Goal: Find specific page/section: Find specific page/section

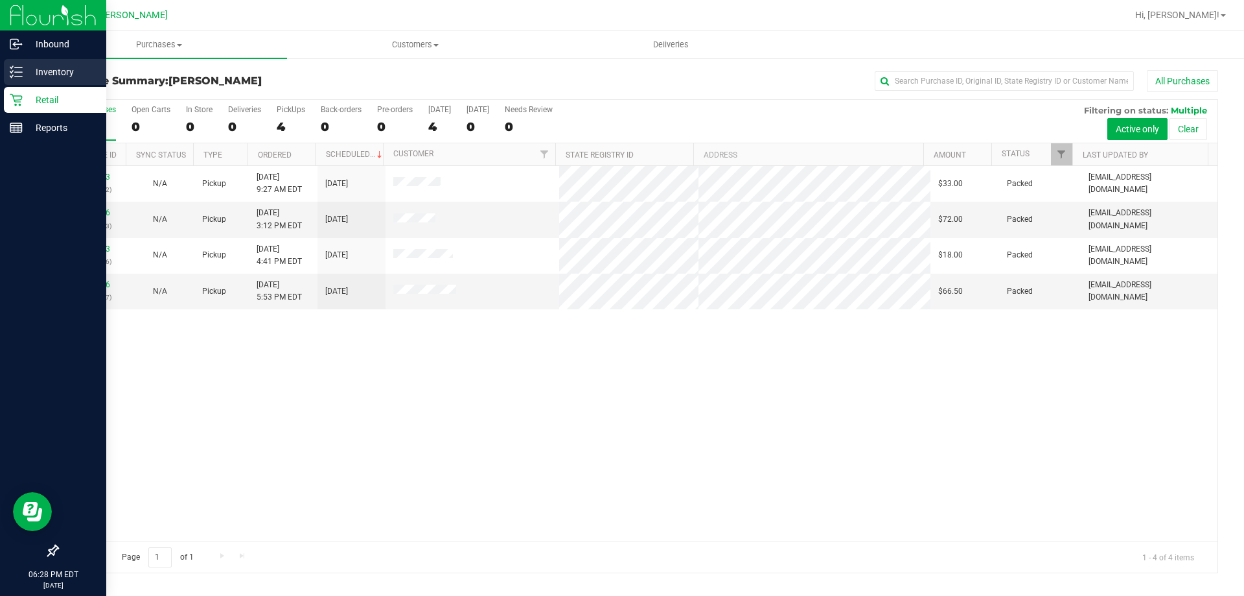
click at [50, 73] on p "Inventory" at bounding box center [62, 72] width 78 height 16
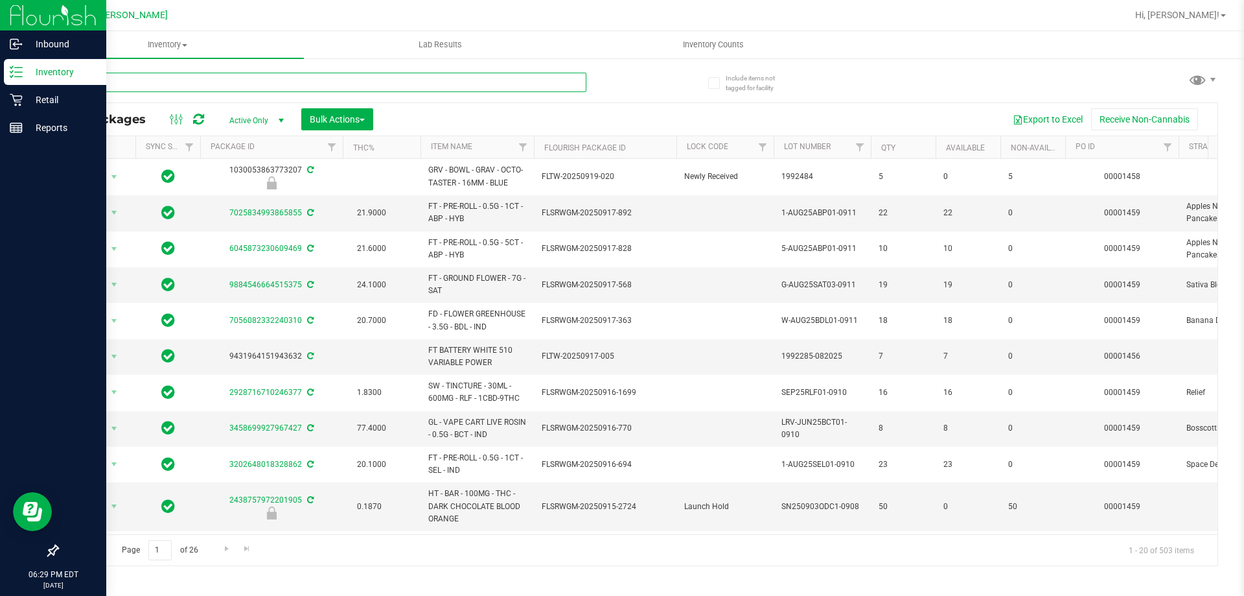
click at [261, 79] on input "text" at bounding box center [321, 82] width 529 height 19
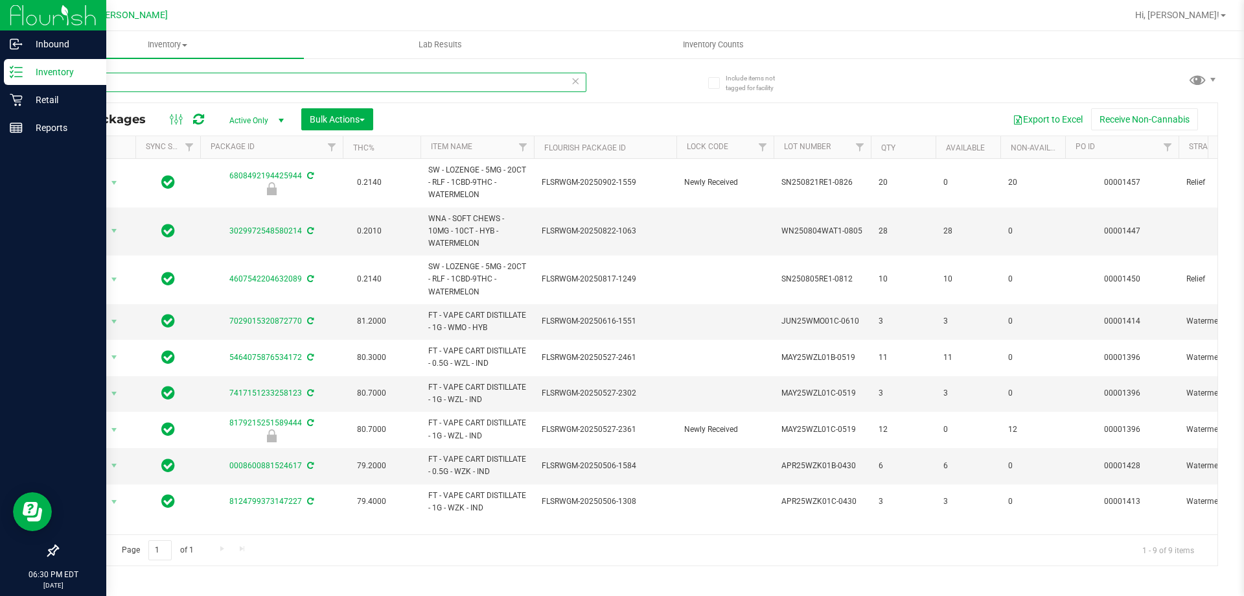
type input "w"
type input "grape"
